Goal: Task Accomplishment & Management: Use online tool/utility

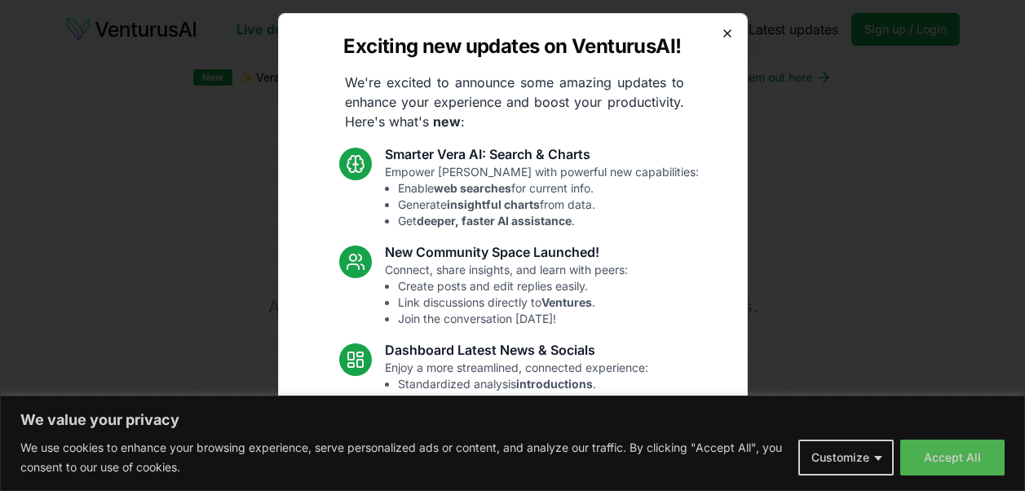
click at [721, 33] on icon "button" at bounding box center [727, 33] width 13 height 13
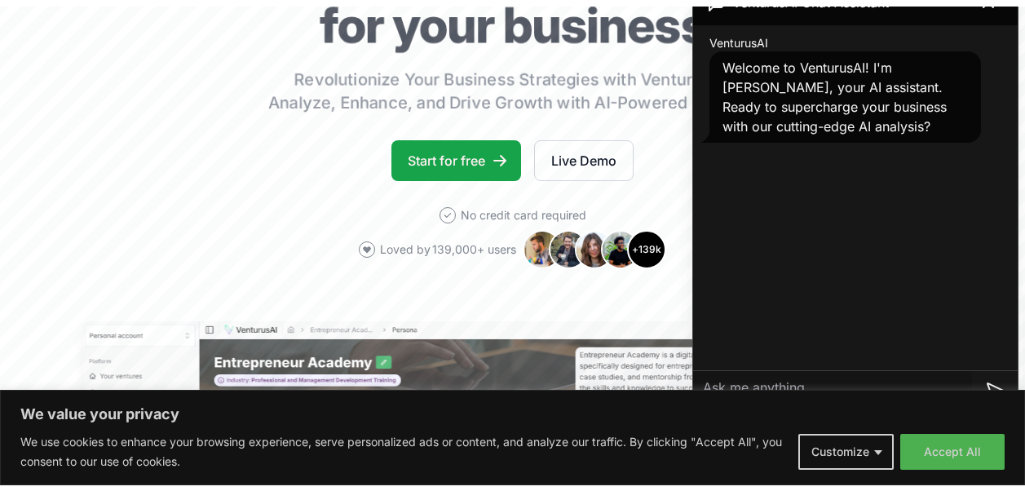
scroll to position [213, 0]
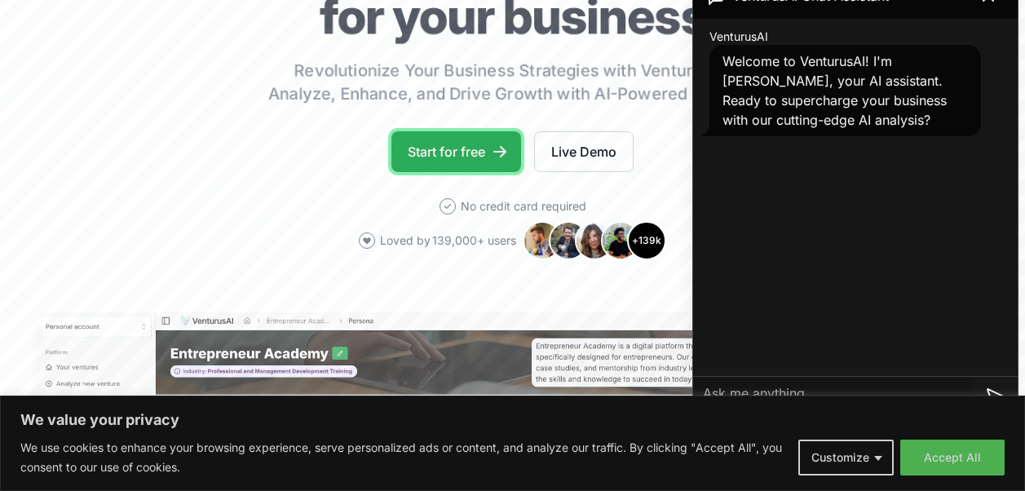
click at [467, 147] on link "Start for free" at bounding box center [457, 151] width 130 height 41
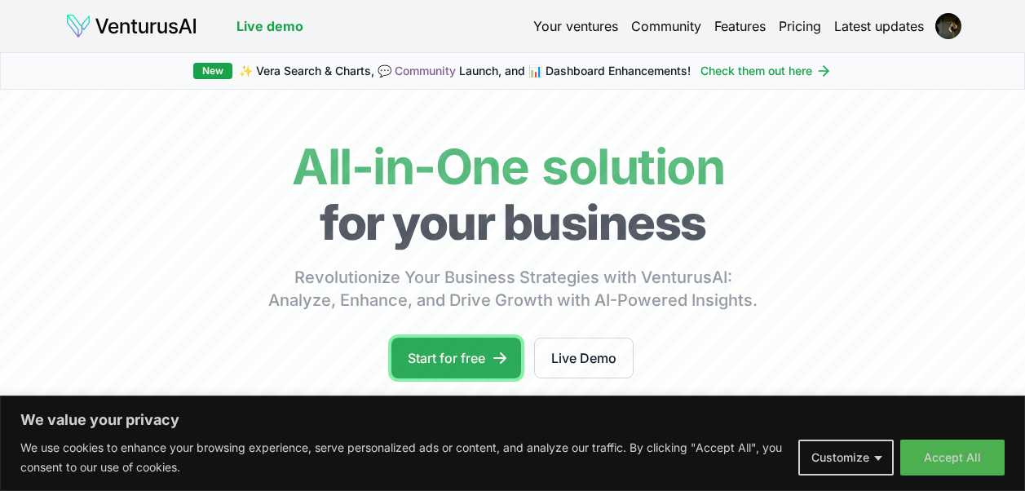
click at [446, 353] on link "Start for free" at bounding box center [457, 358] width 130 height 41
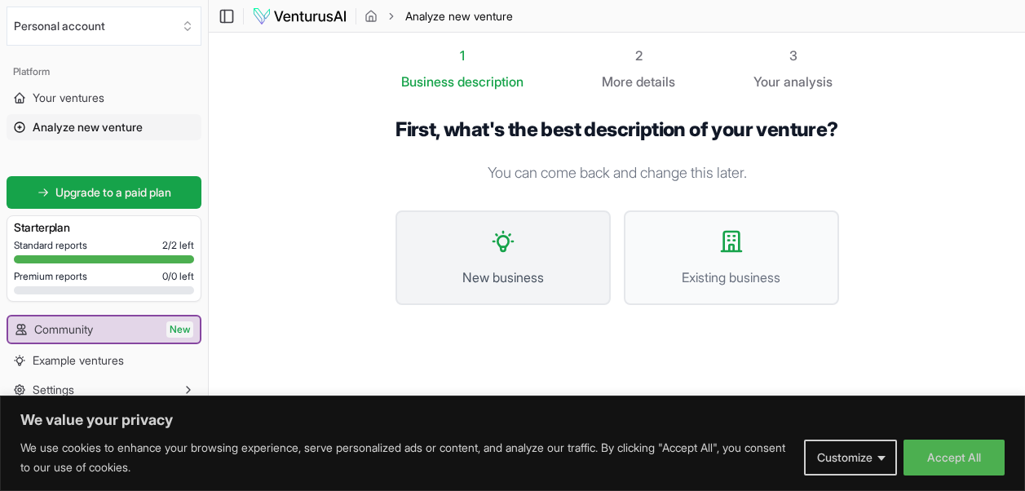
click at [484, 291] on button "New business" at bounding box center [503, 257] width 215 height 95
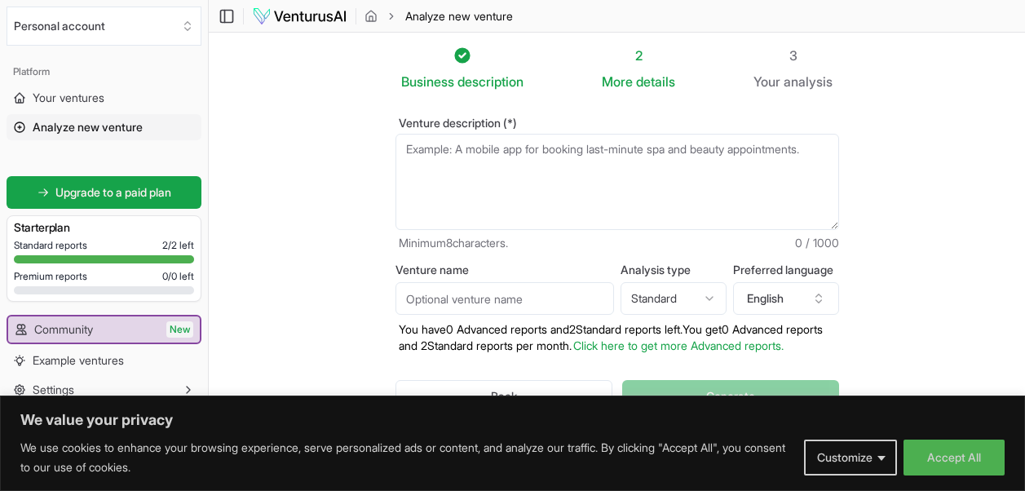
click at [520, 186] on textarea "Venture description (*)" at bounding box center [618, 182] width 444 height 96
paste textarea "You’re not reading this by accident. Something inside you have been whispering …"
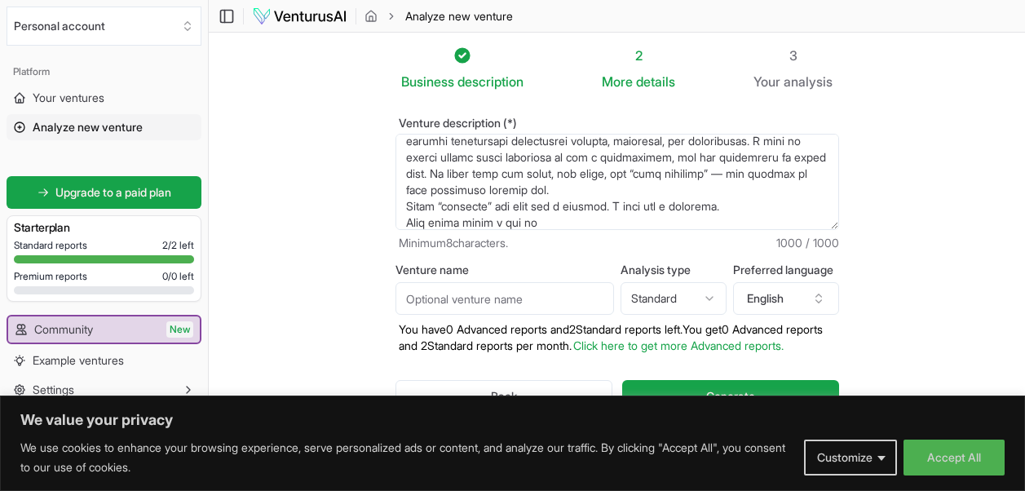
scroll to position [163, 0]
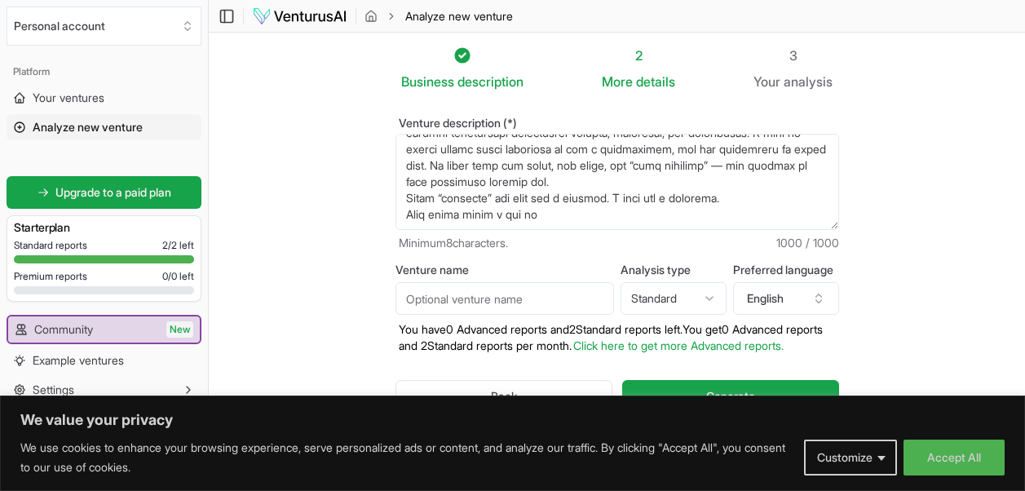
drag, startPoint x: 658, startPoint y: 223, endPoint x: 381, endPoint y: 224, distance: 277.4
click at [381, 224] on div "Venture description (*) Minimum 8 characters. 1000 / 1000 Venture name Analysis…" at bounding box center [618, 278] width 496 height 374
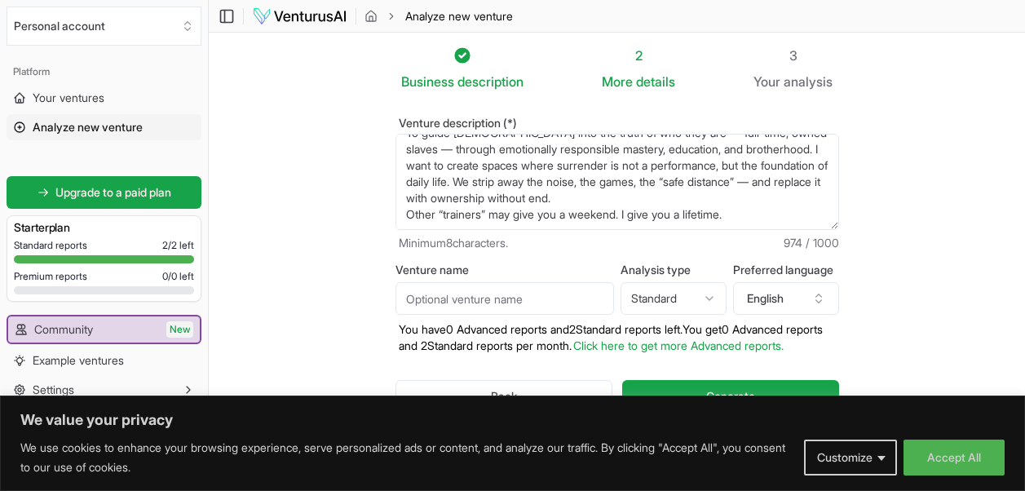
type textarea "You’re not reading this by accident. Something inside you have been whispering …"
click at [476, 300] on input "Venture name" at bounding box center [505, 298] width 219 height 33
type input "SIR WOLF"
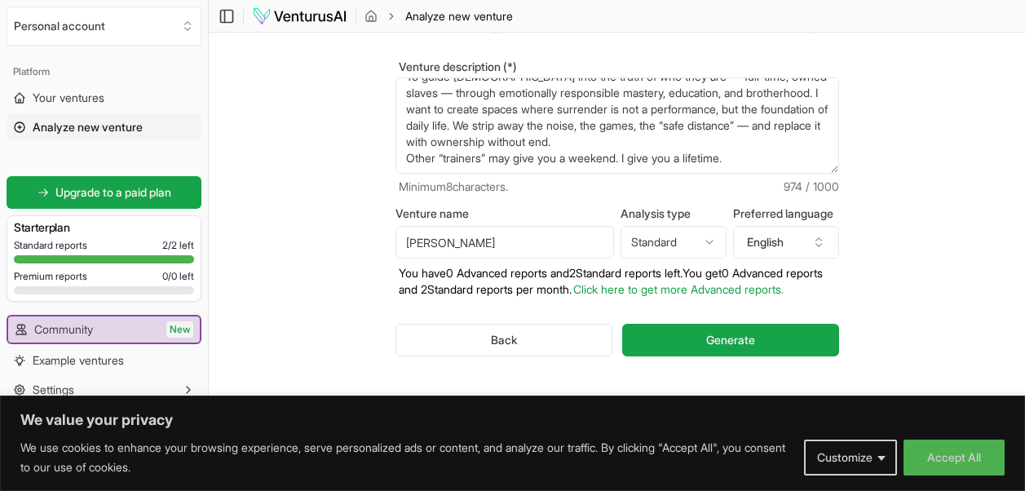
scroll to position [60, 0]
click at [765, 350] on button "Generate" at bounding box center [730, 340] width 216 height 33
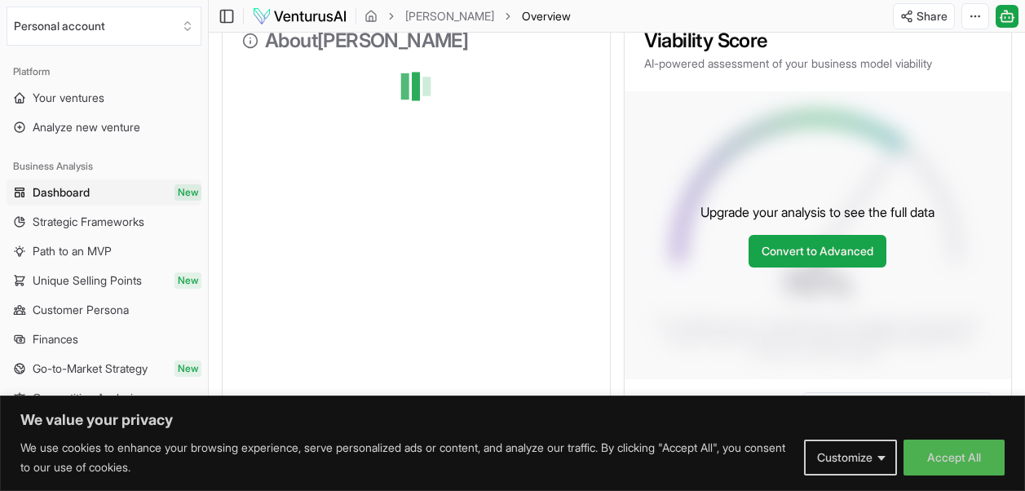
scroll to position [235, 0]
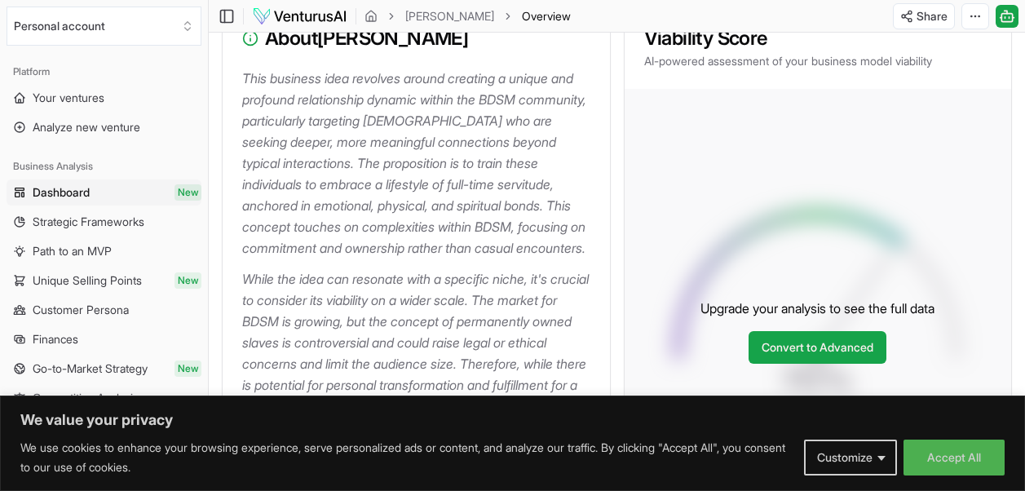
click at [520, 45] on h3 "About SIR WOLF" at bounding box center [416, 39] width 348 height 20
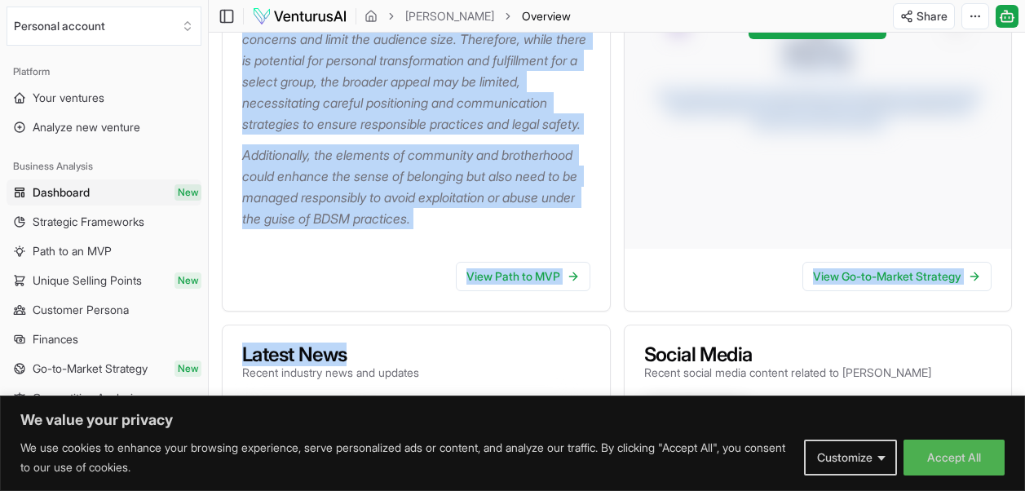
scroll to position [561, 0]
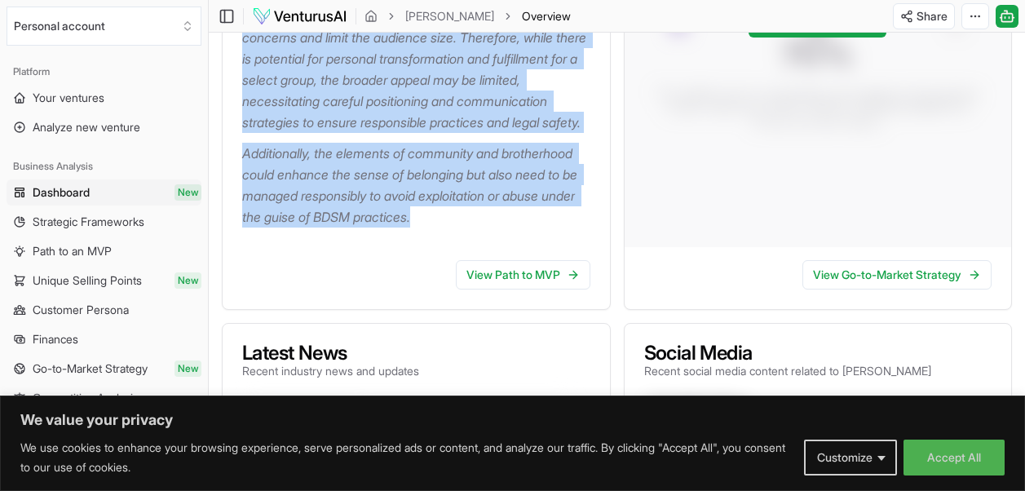
drag, startPoint x: 243, startPoint y: 76, endPoint x: 476, endPoint y: 259, distance: 296.2
copy div "This business idea revolves around creating a unique and profound relationship …"
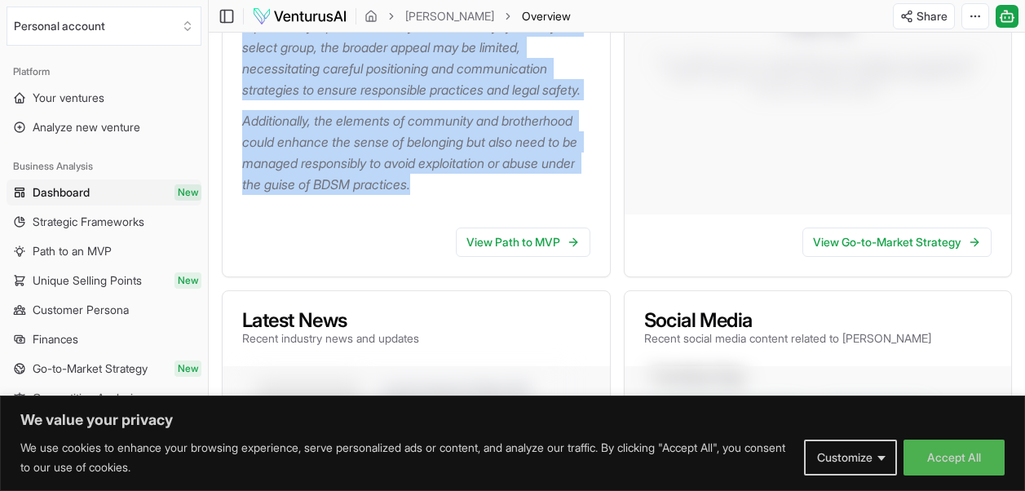
scroll to position [596, 0]
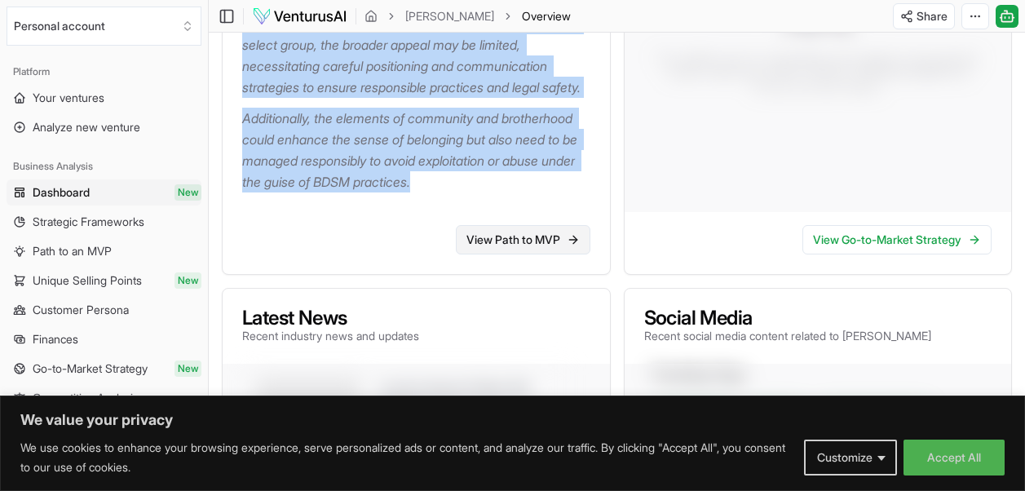
click at [546, 255] on link "View Path to MVP" at bounding box center [523, 239] width 135 height 29
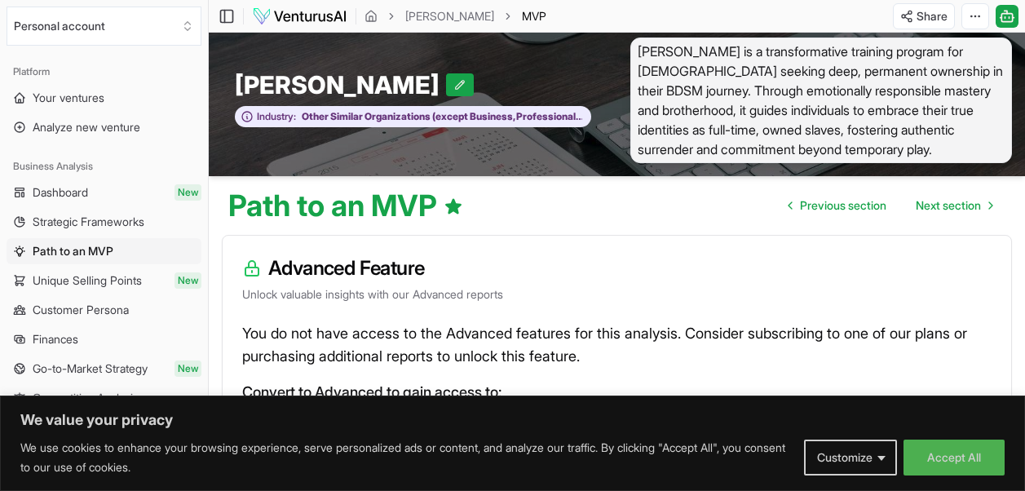
scroll to position [9, 0]
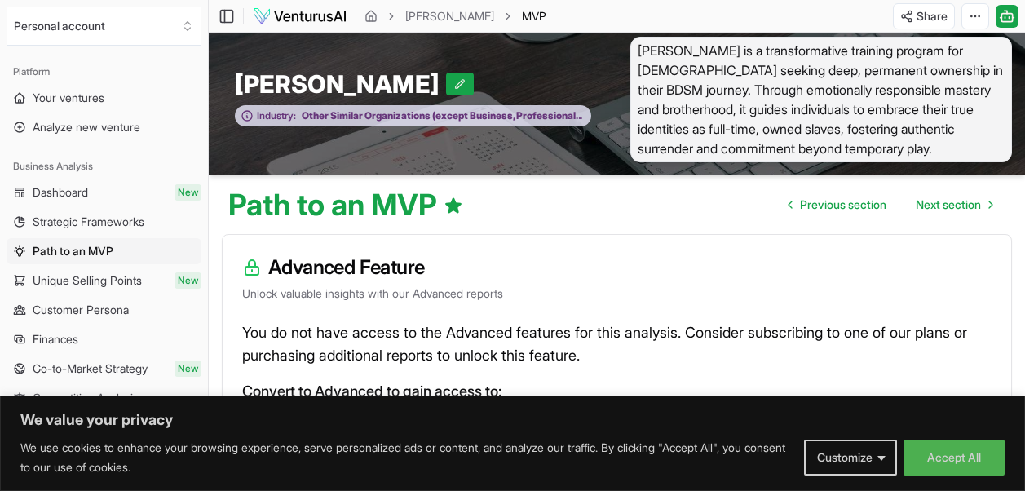
click at [437, 116] on span "Other Similar Organizations (except Business, Professional, Labor, and Politica…" at bounding box center [439, 115] width 286 height 13
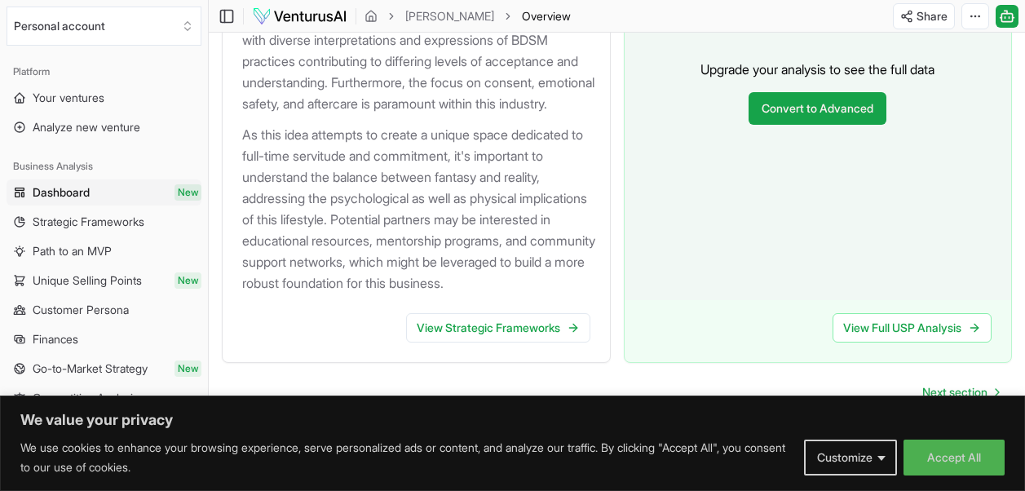
scroll to position [2140, 0]
click at [517, 332] on link "View Strategic Frameworks" at bounding box center [498, 327] width 184 height 29
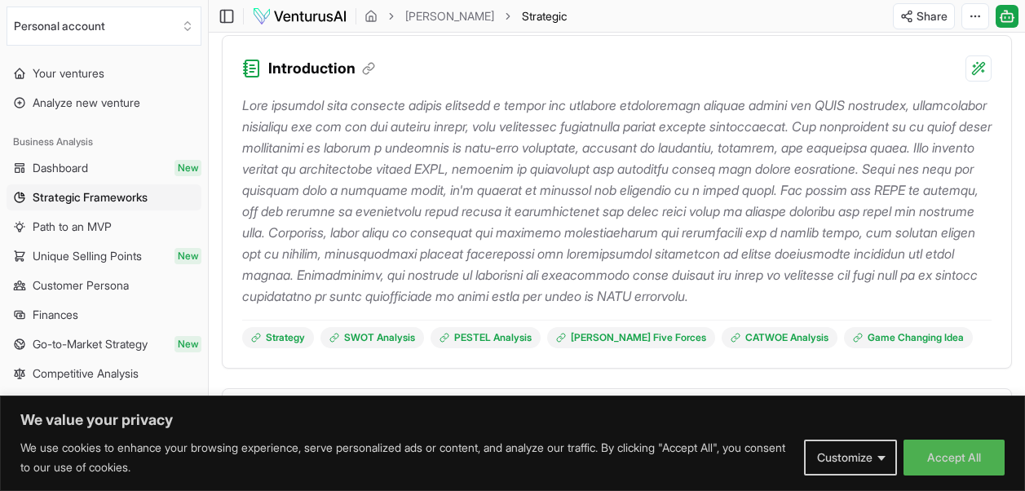
scroll to position [27, 0]
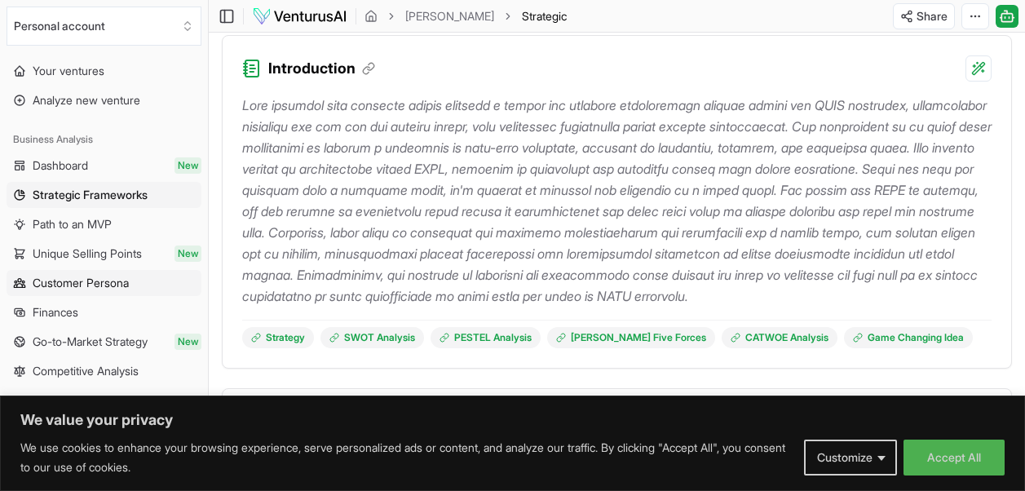
click at [106, 284] on span "Customer Persona" at bounding box center [81, 283] width 96 height 16
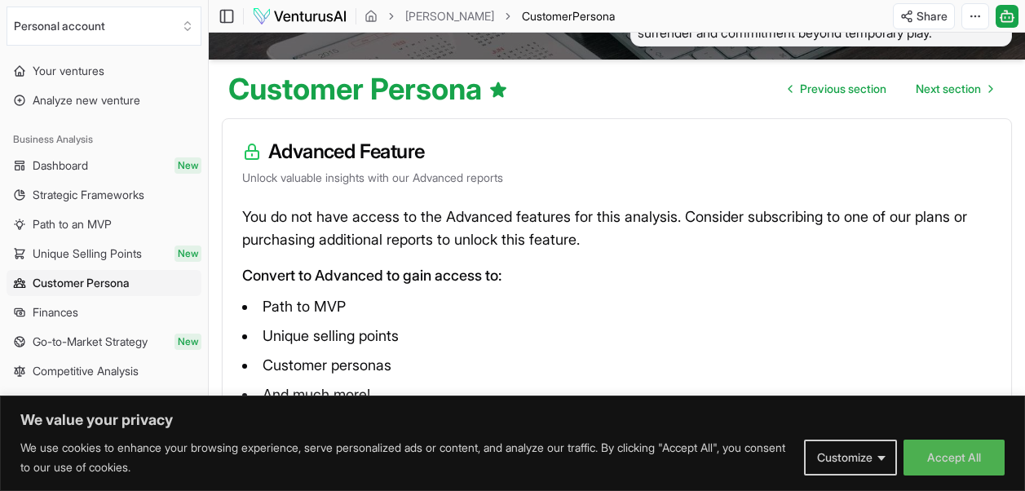
scroll to position [127, 0]
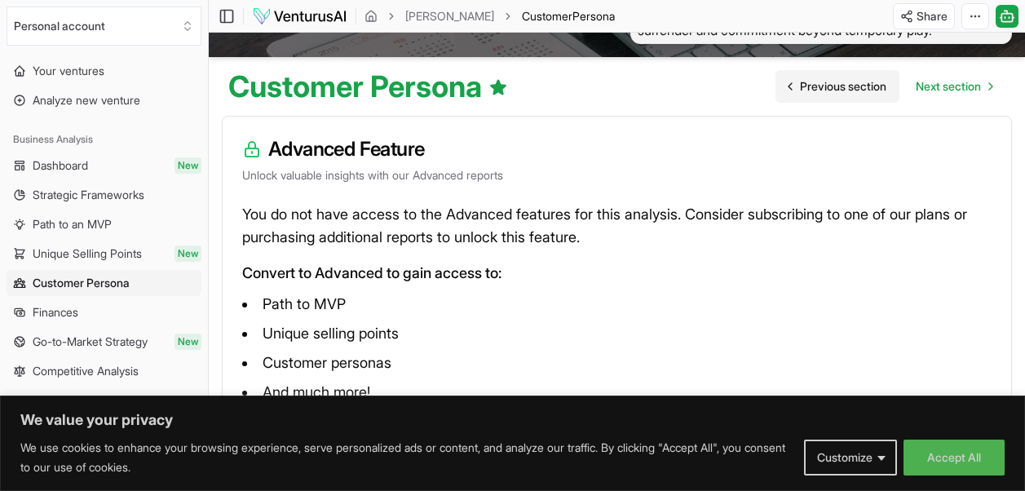
click at [852, 80] on span "Previous section" at bounding box center [843, 86] width 86 height 16
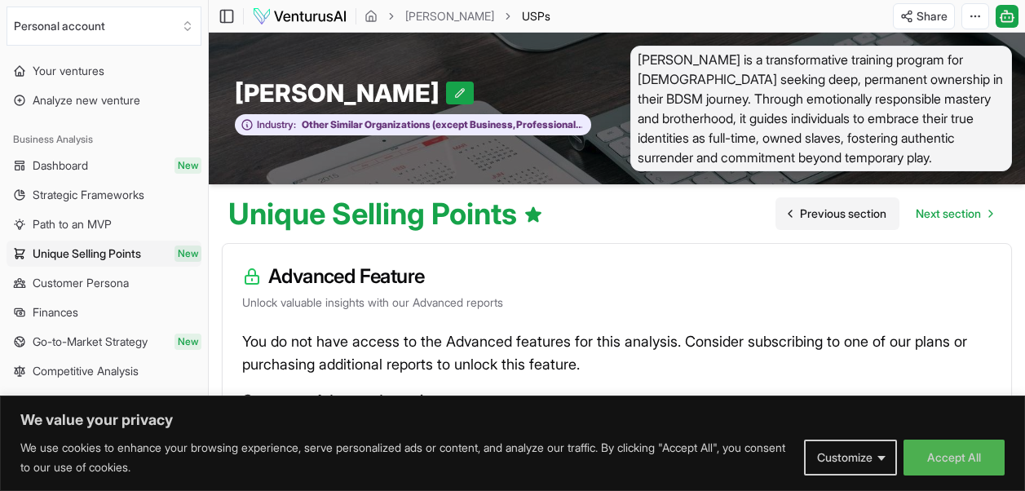
click at [842, 208] on span "Previous section" at bounding box center [843, 214] width 86 height 16
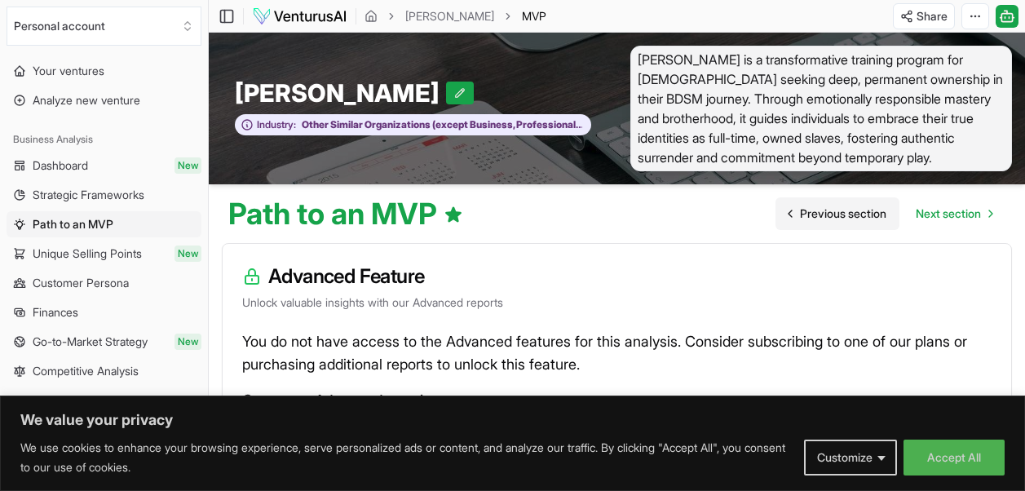
click at [842, 206] on span "Previous section" at bounding box center [843, 214] width 86 height 16
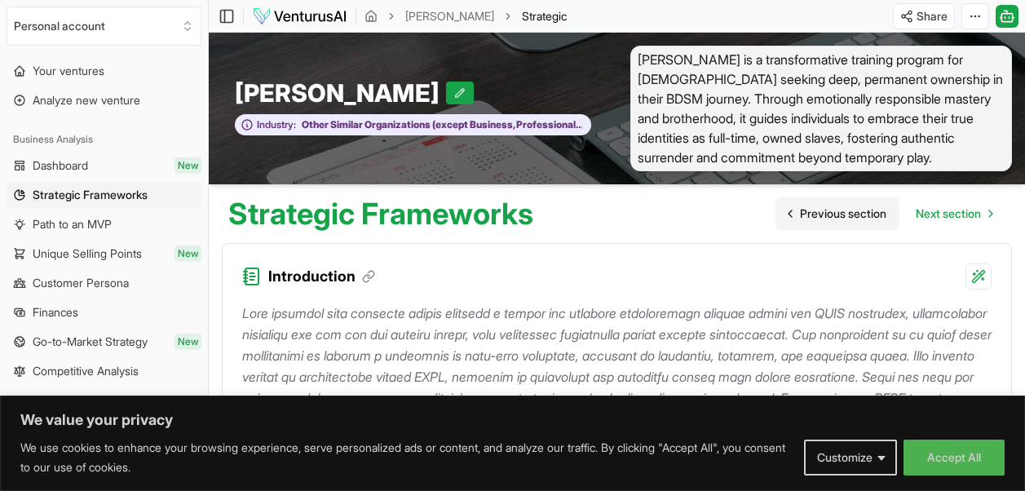
click at [842, 206] on span "Previous section" at bounding box center [843, 214] width 86 height 16
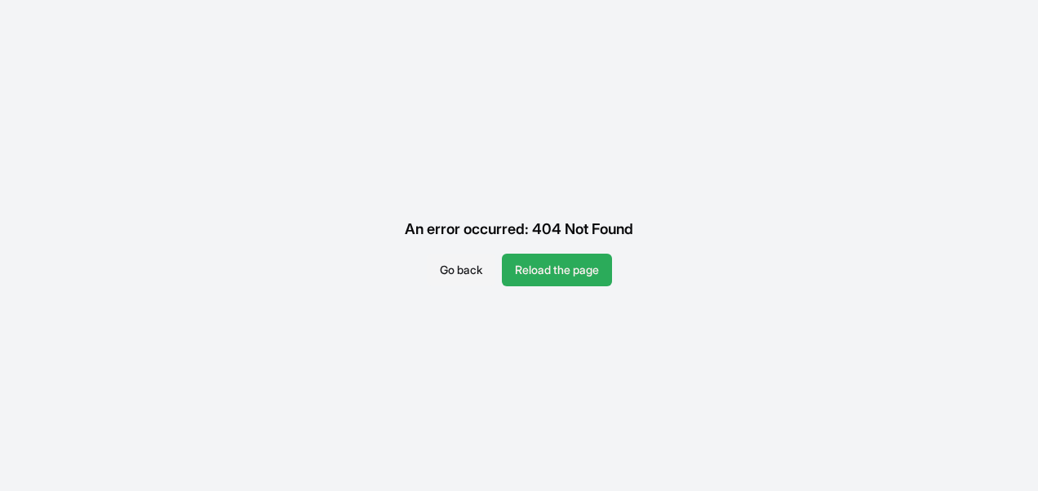
click at [587, 275] on button "Reload the page" at bounding box center [557, 270] width 110 height 33
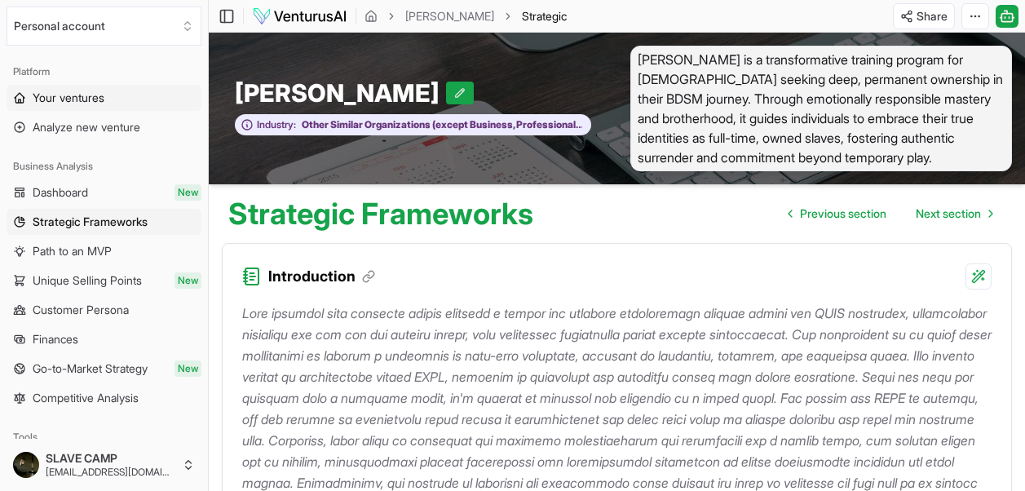
click at [82, 100] on span "Your ventures" at bounding box center [69, 98] width 72 height 16
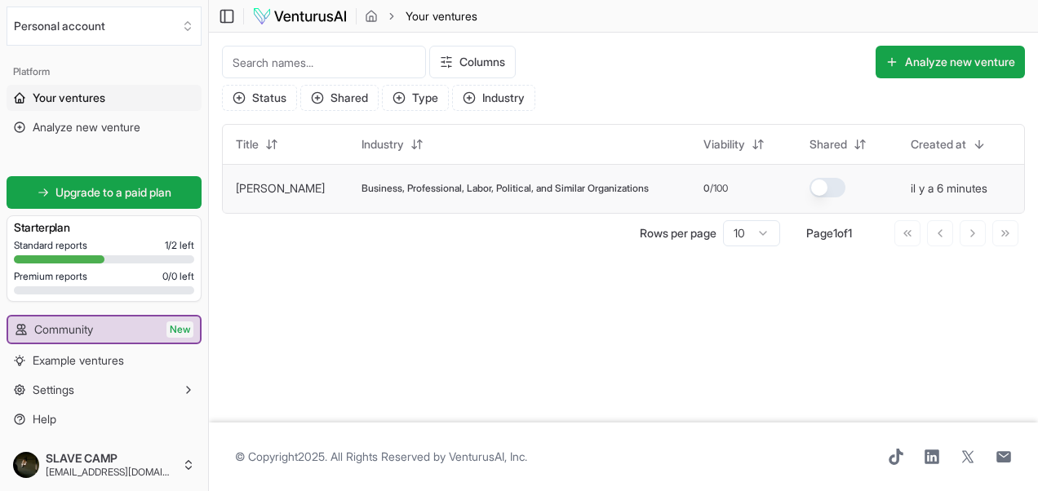
click at [363, 188] on span "Business, Professional, Labor, Political, and Similar Organizations" at bounding box center [504, 188] width 287 height 13
click at [182, 390] on icon "button" at bounding box center [188, 389] width 13 height 13
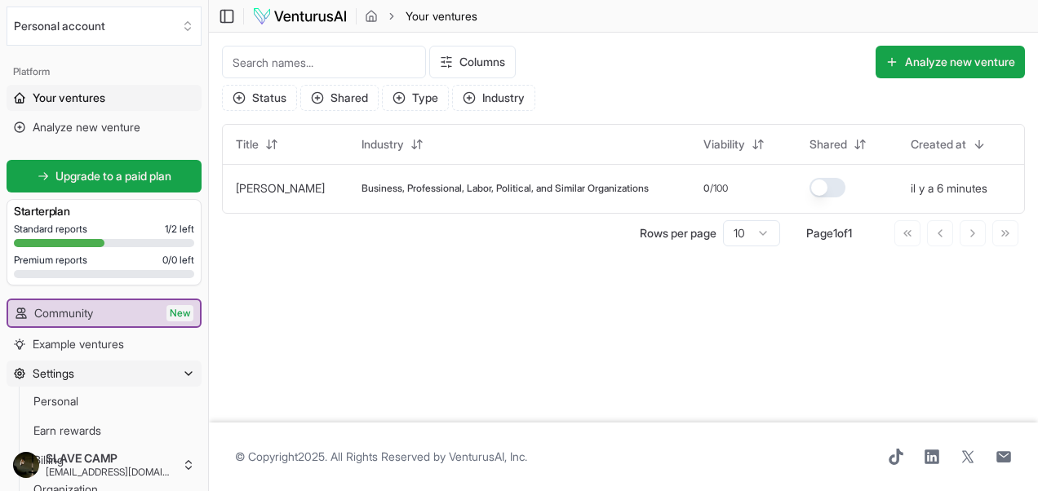
click at [187, 372] on icon "button" at bounding box center [188, 373] width 13 height 13
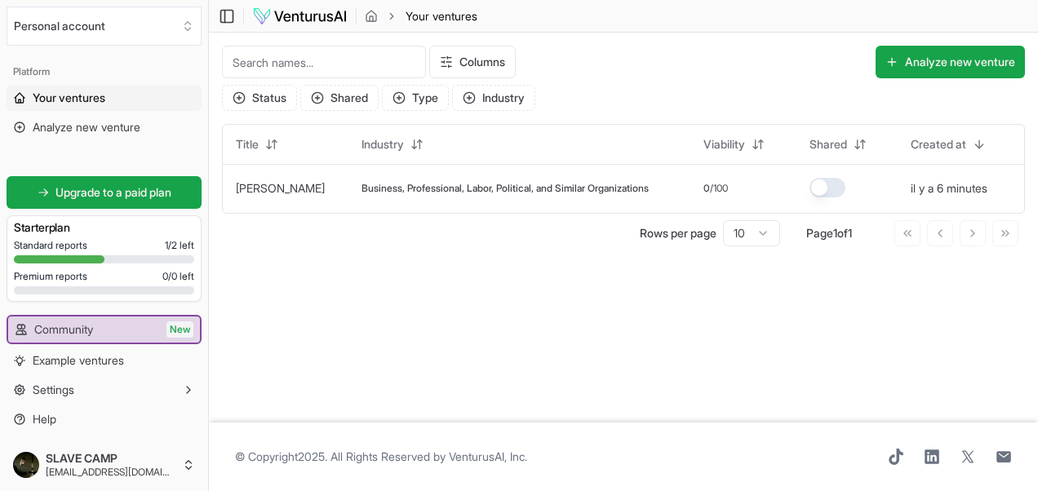
click at [29, 96] on link "Your ventures" at bounding box center [104, 98] width 195 height 26
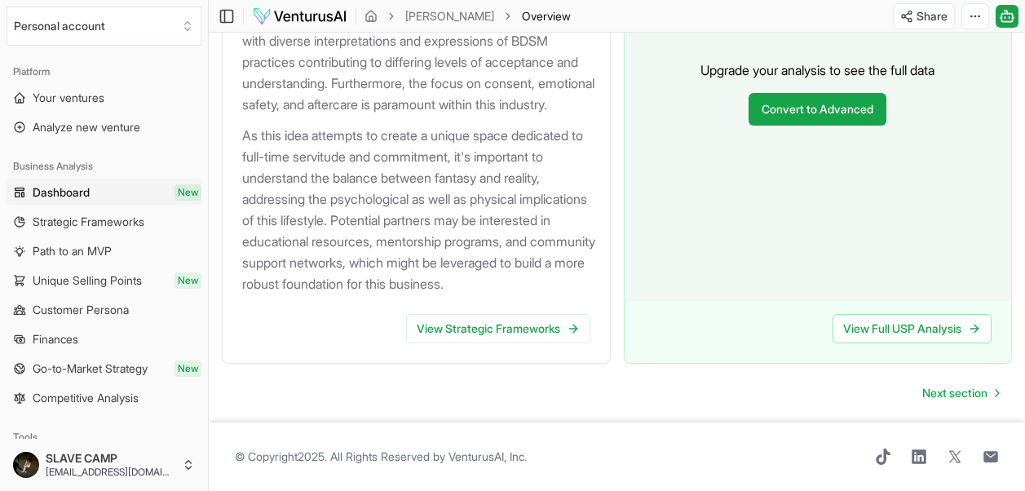
scroll to position [2140, 0]
click at [103, 284] on span "Unique Selling Points" at bounding box center [87, 280] width 109 height 16
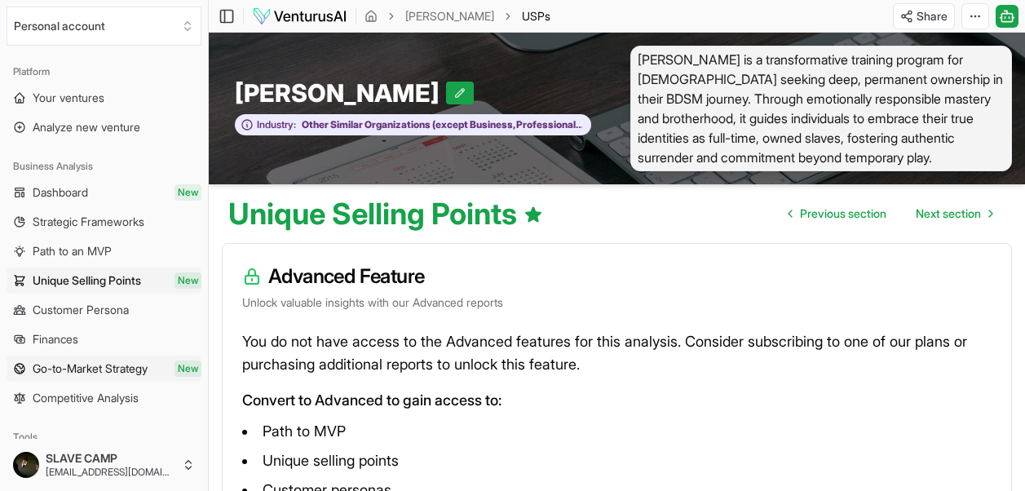
click at [95, 369] on span "Go-to-Market Strategy" at bounding box center [90, 369] width 115 height 16
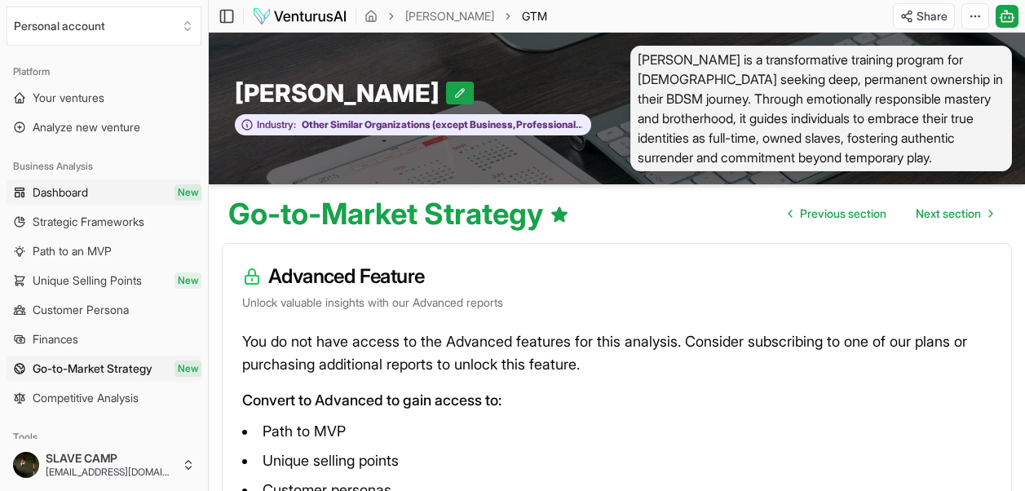
click at [68, 190] on span "Dashboard" at bounding box center [60, 192] width 55 height 16
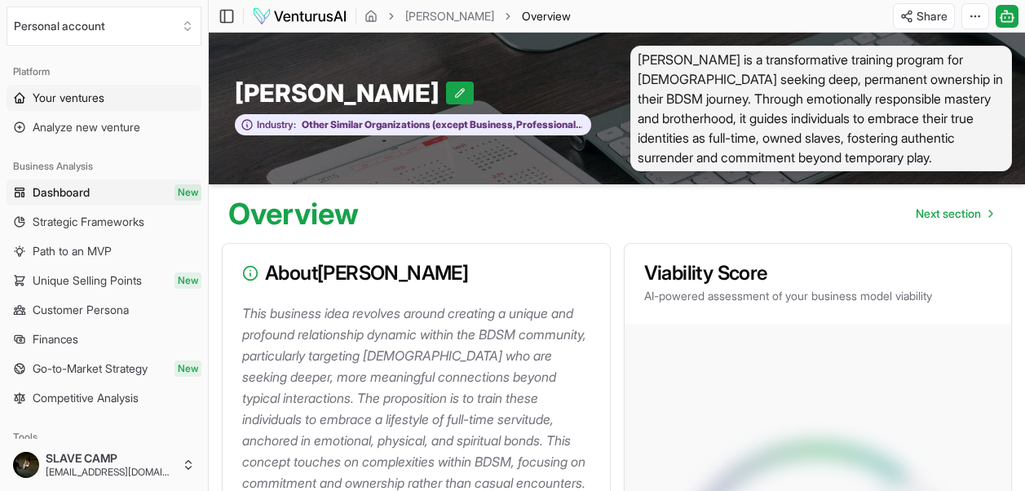
click at [35, 100] on span "Your ventures" at bounding box center [69, 98] width 72 height 16
